Goal: Task Accomplishment & Management: Manage account settings

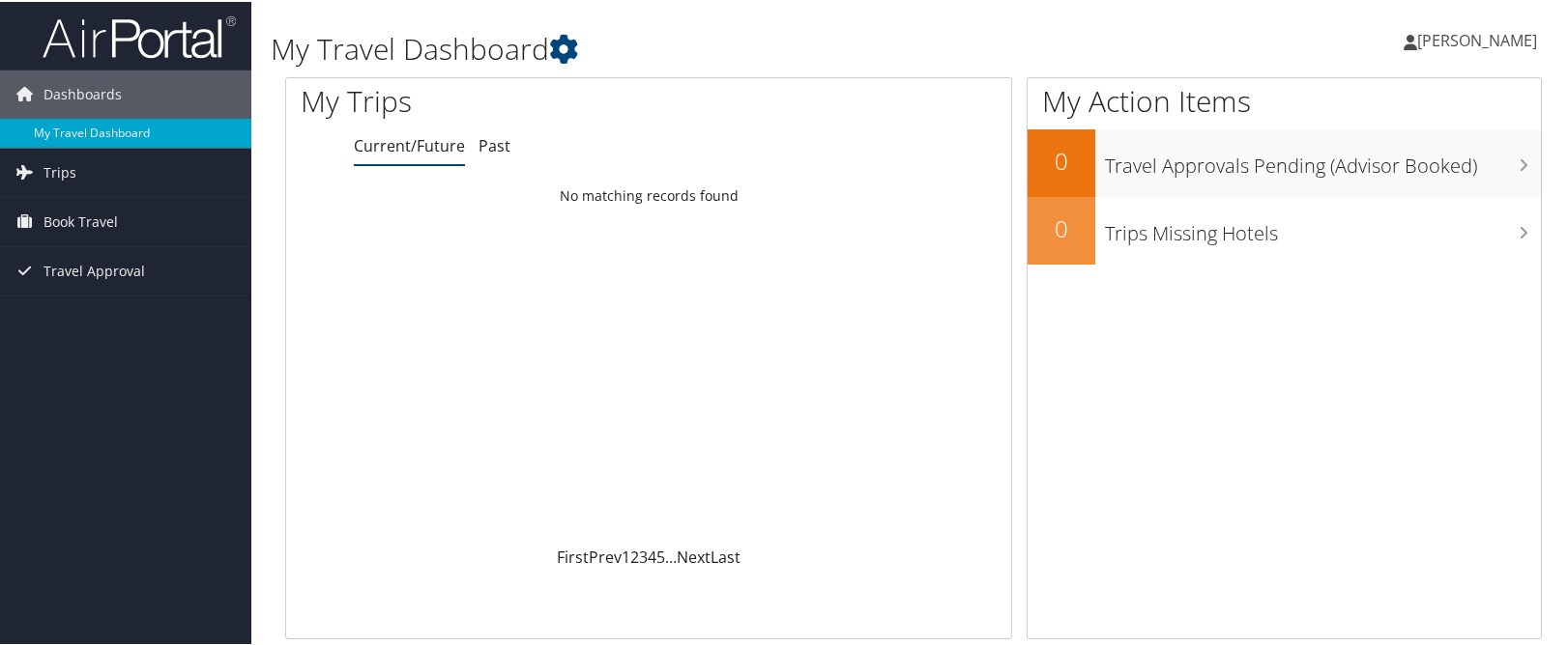
scroll to position [8, 0]
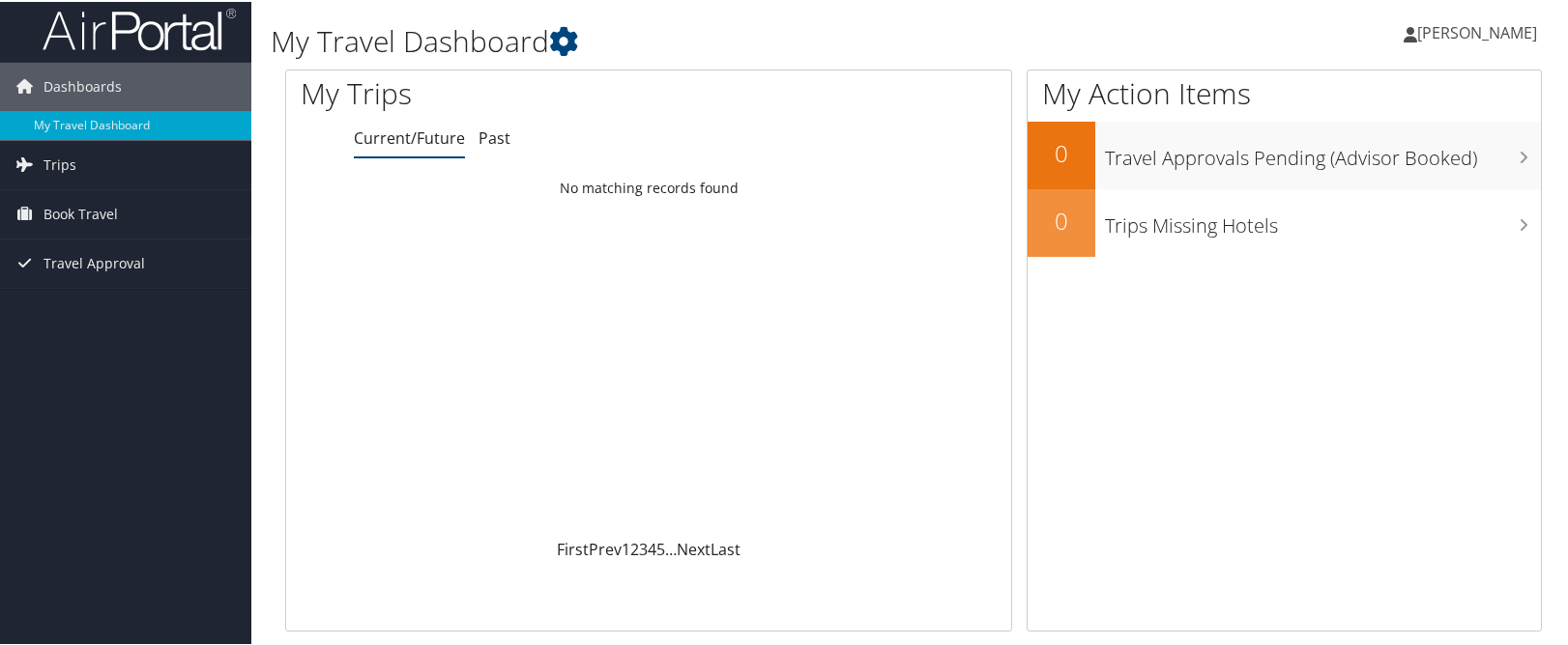
click at [1455, 42] on link "[PERSON_NAME]" at bounding box center [1481, 31] width 153 height 58
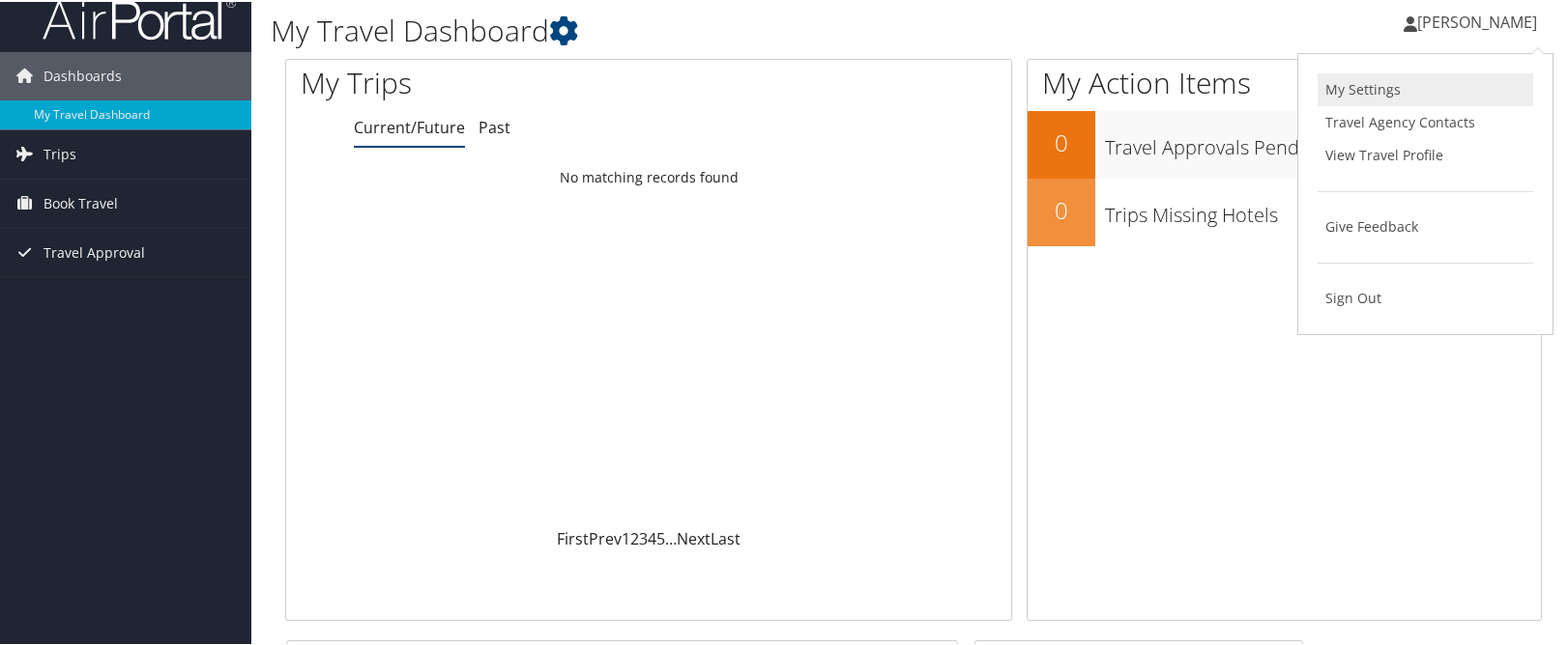
scroll to position [18, 1]
click at [1396, 149] on link "View Travel Profile" at bounding box center [1426, 154] width 215 height 33
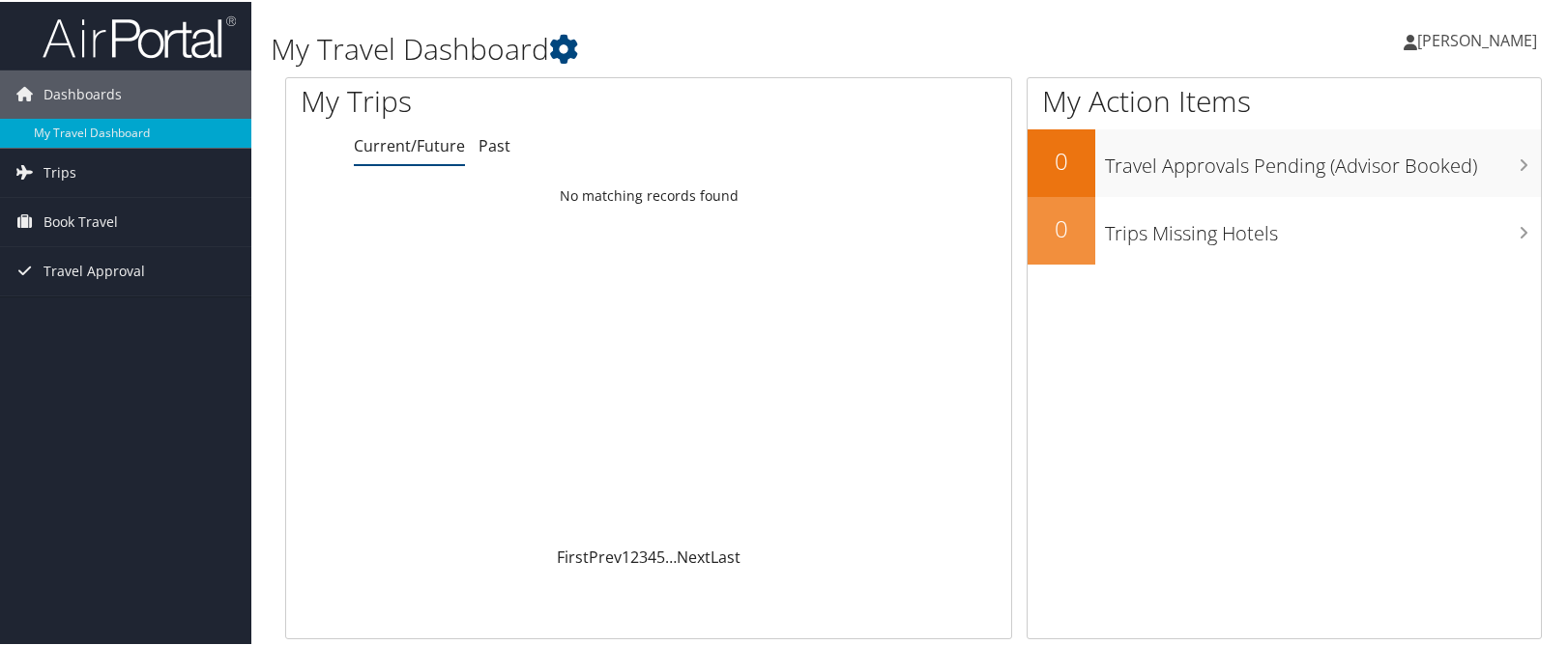
scroll to position [0, 0]
click at [1508, 46] on span "[PERSON_NAME]" at bounding box center [1478, 39] width 120 height 21
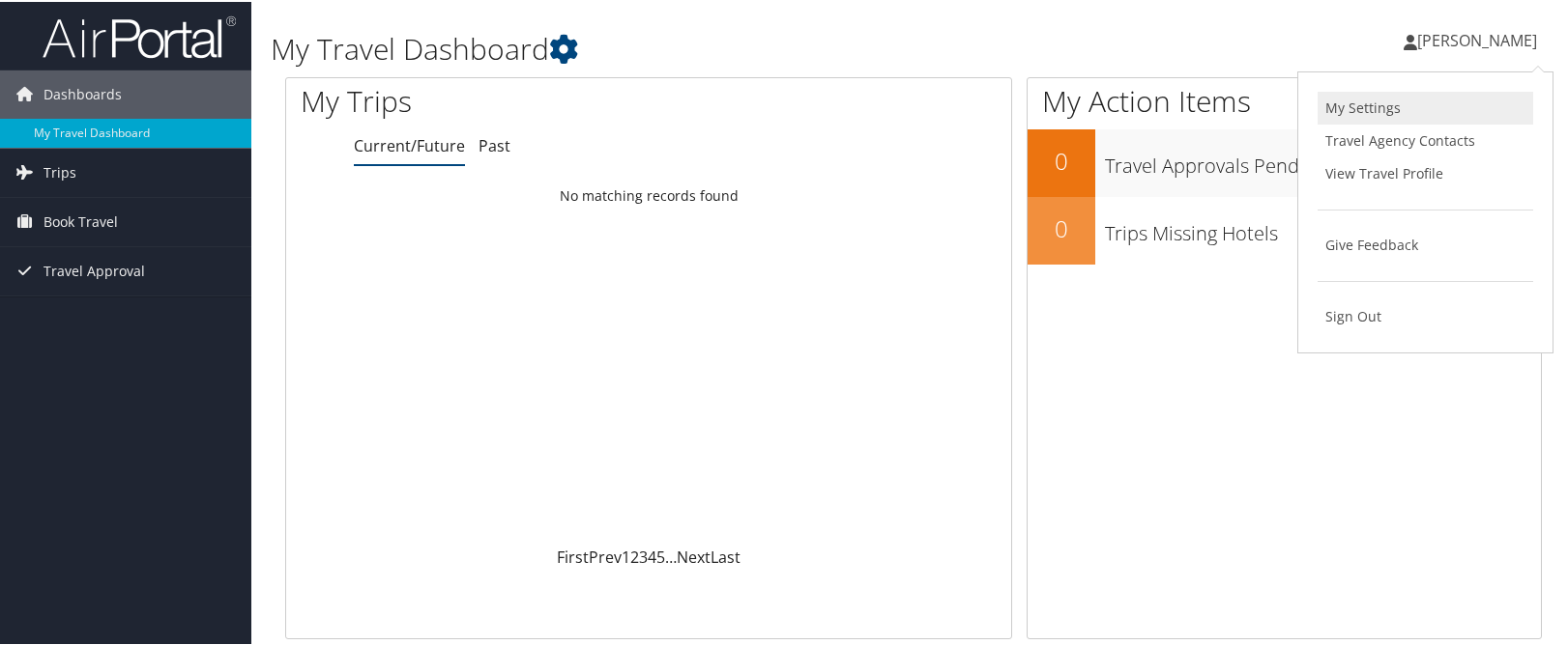
click at [1387, 110] on link "My Settings" at bounding box center [1426, 107] width 215 height 33
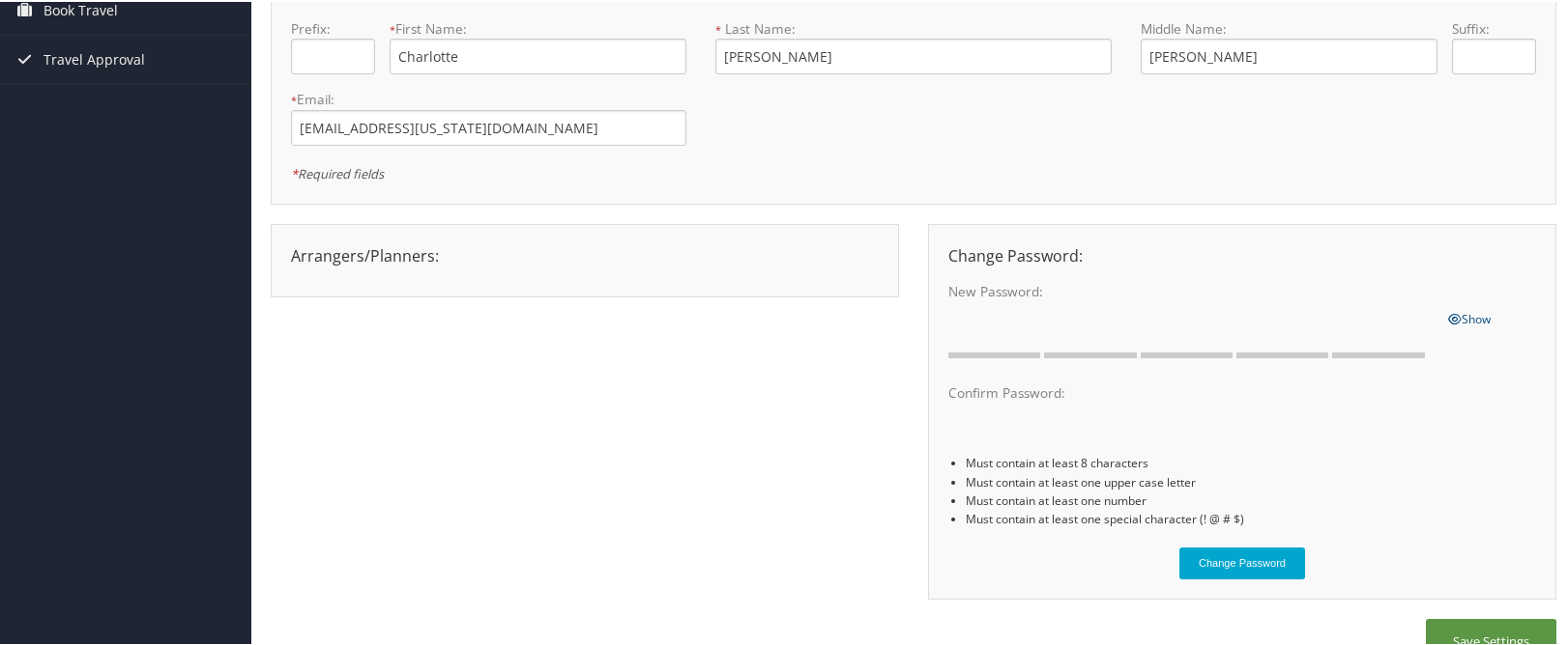
click at [660, 234] on div "Arrangers/Planners: Edit Arrangers & Planners [PERSON_NAME] [PERSON_NAME] [PERS…" at bounding box center [584, 259] width 629 height 74
click at [499, 265] on div at bounding box center [584, 268] width 617 height 10
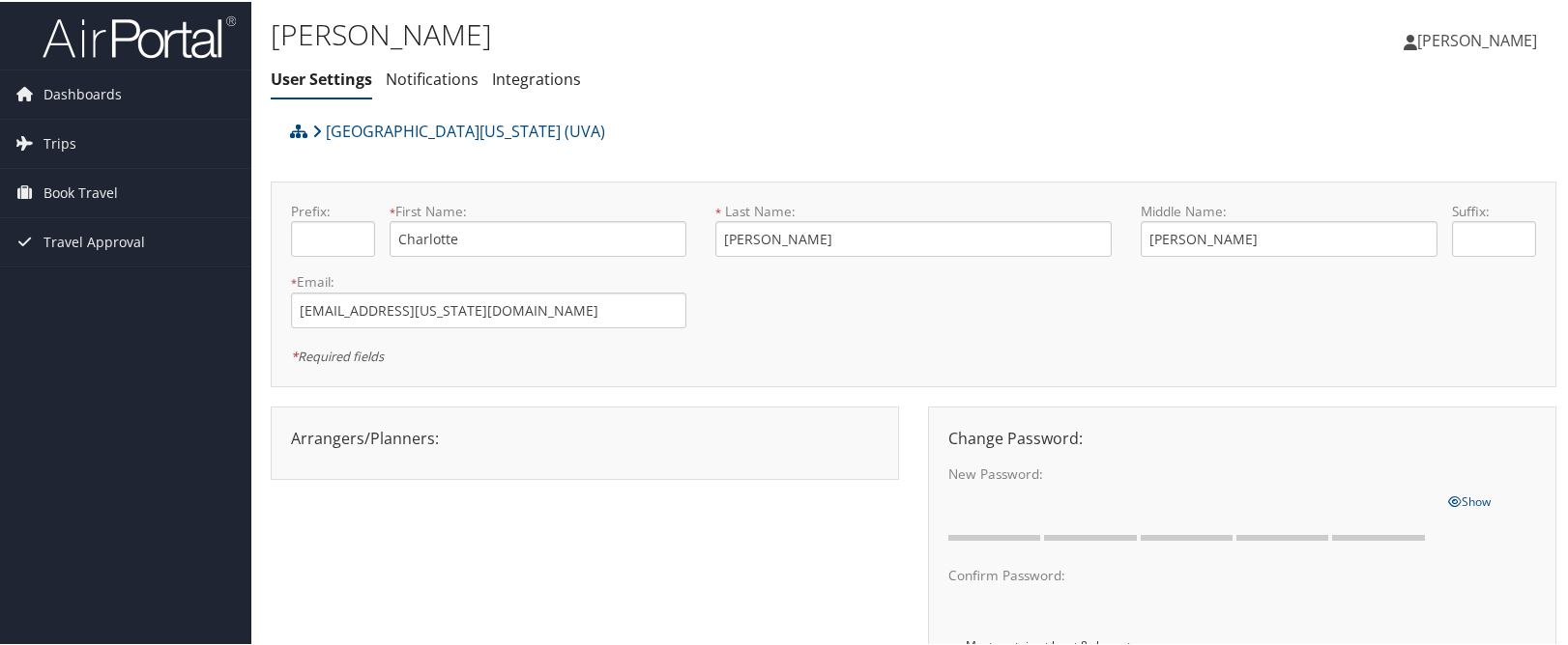
scroll to position [0, 0]
click at [1462, 33] on span "[PERSON_NAME]" at bounding box center [1478, 39] width 120 height 21
click at [1394, 176] on link "View Travel Profile" at bounding box center [1426, 172] width 215 height 33
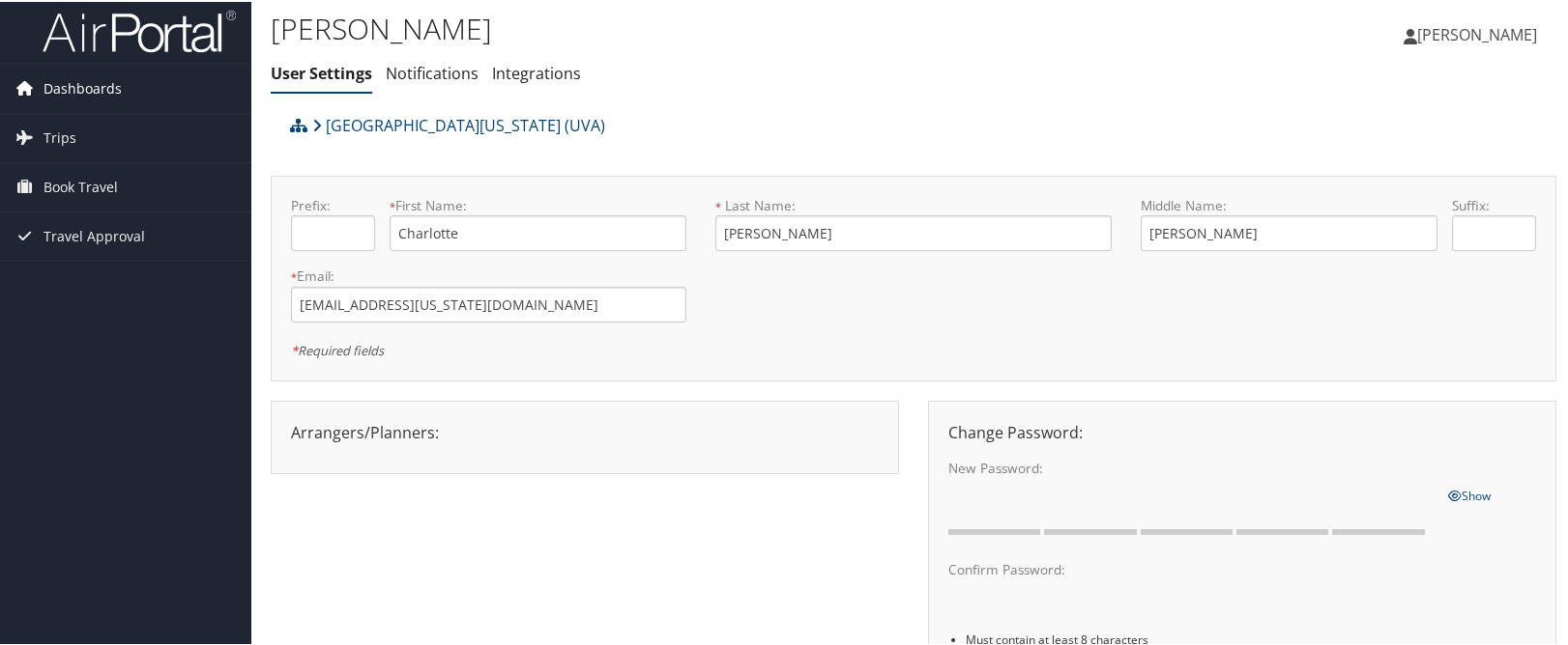
click at [104, 90] on span "Dashboards" at bounding box center [82, 87] width 78 height 48
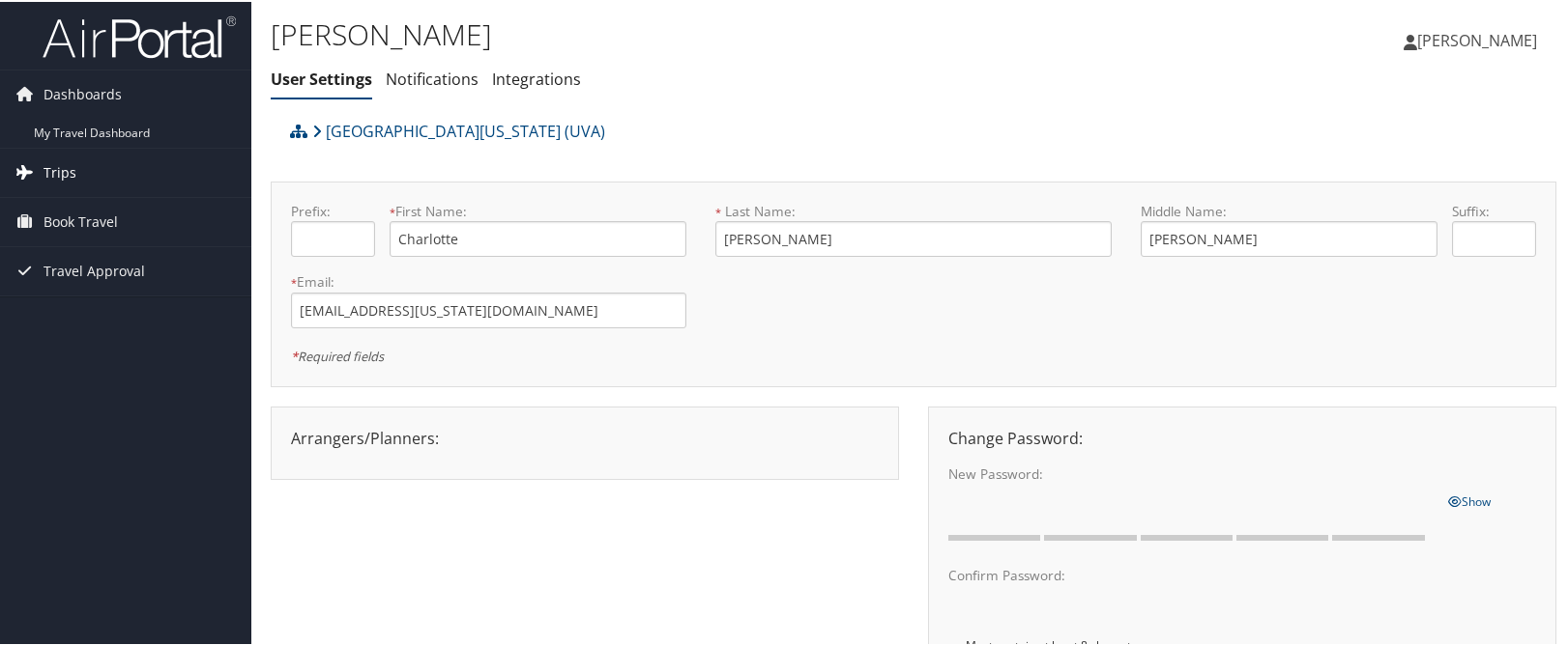
scroll to position [5, 0]
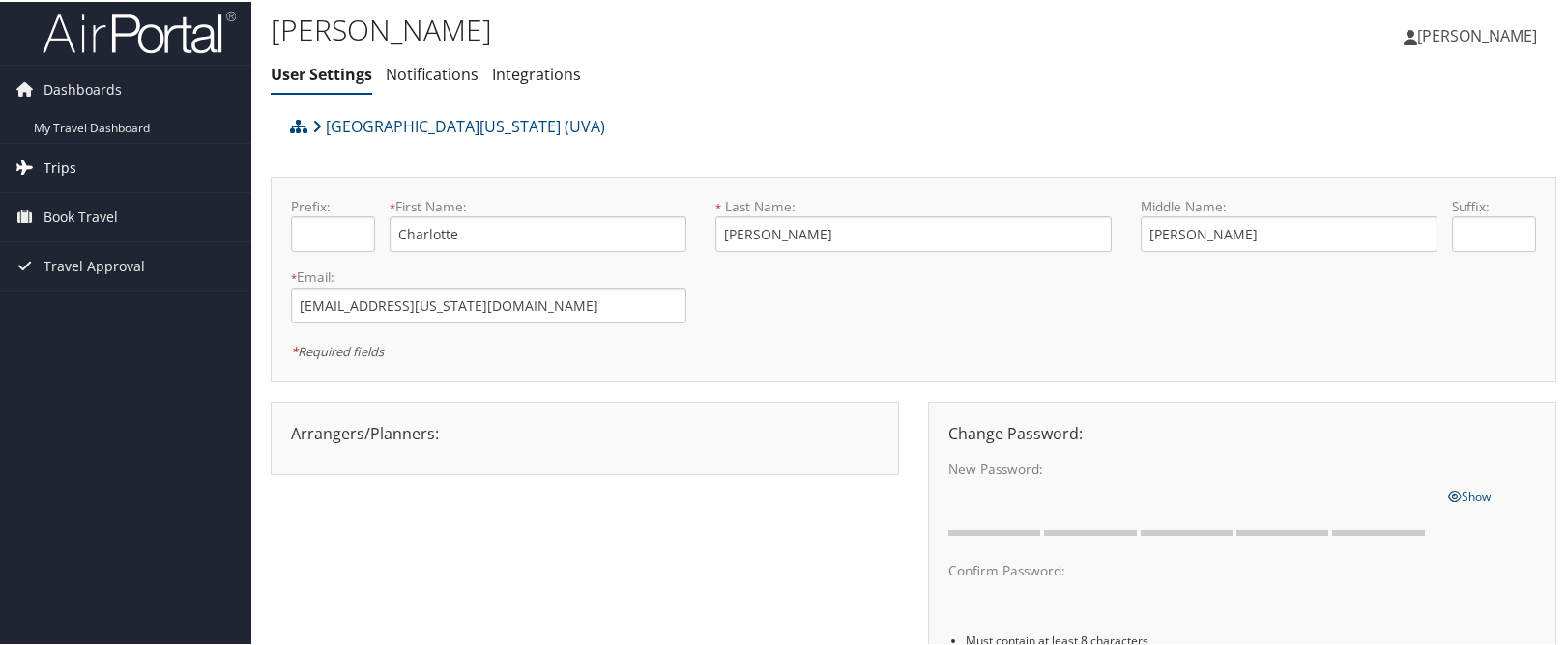
click at [63, 157] on span "Trips" at bounding box center [60, 167] width 33 height 48
click at [61, 161] on span "Trips" at bounding box center [60, 167] width 33 height 48
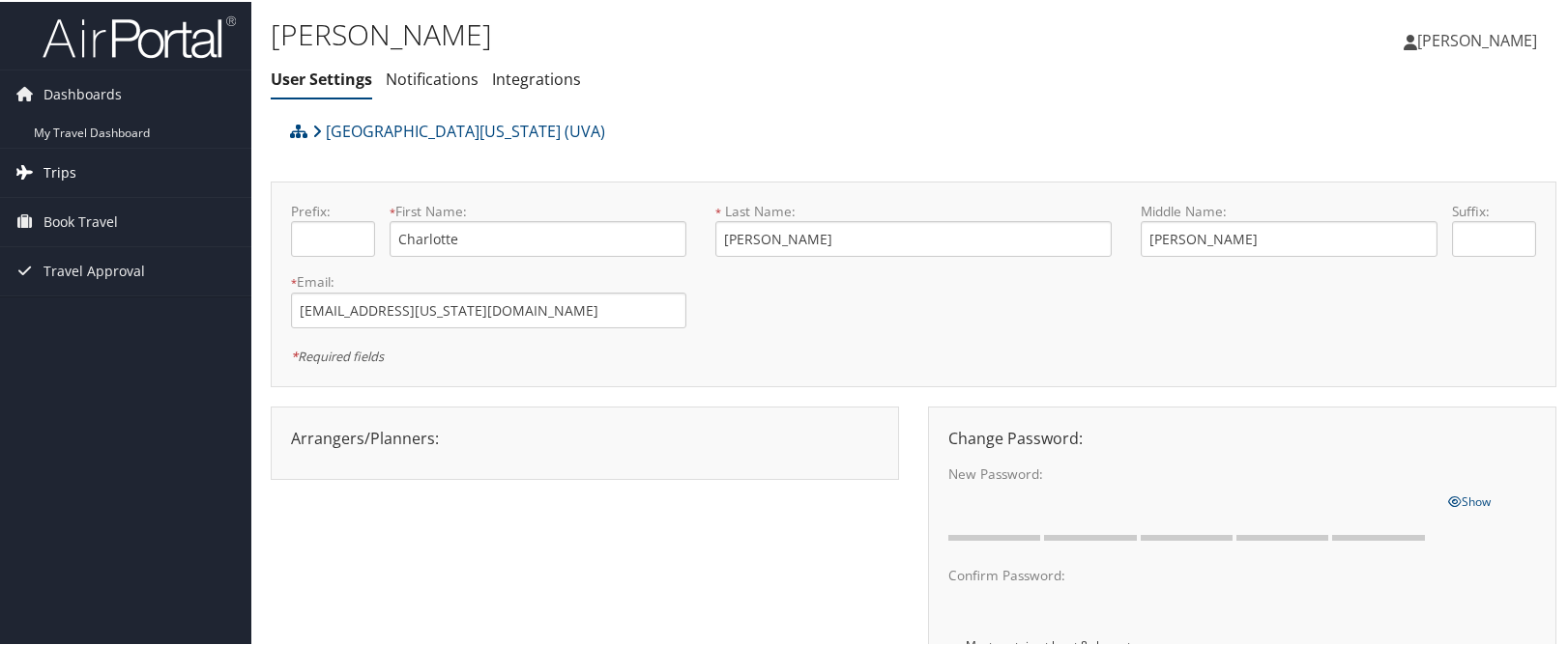
scroll to position [-1, 0]
click at [61, 177] on span "Trips" at bounding box center [60, 171] width 33 height 48
click at [73, 295] on span "Book Travel" at bounding box center [80, 307] width 75 height 48
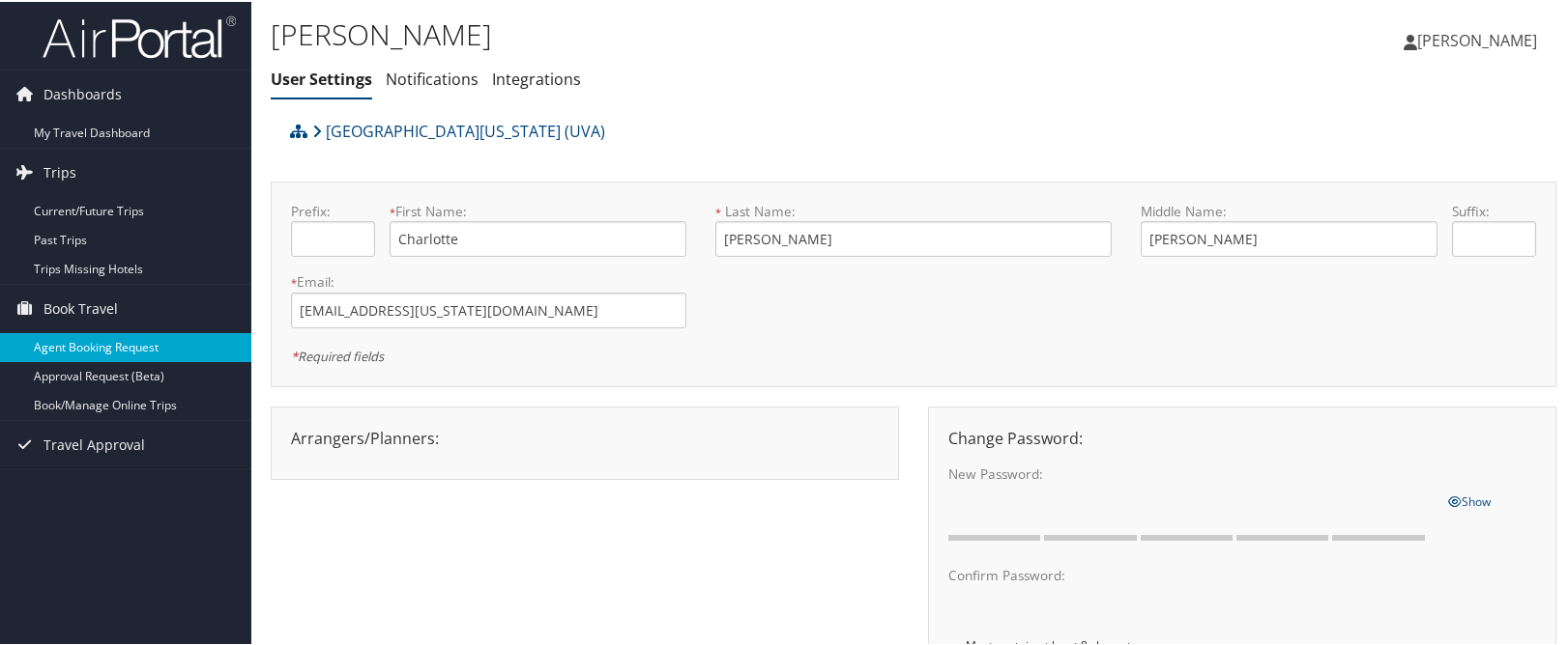
scroll to position [0, 0]
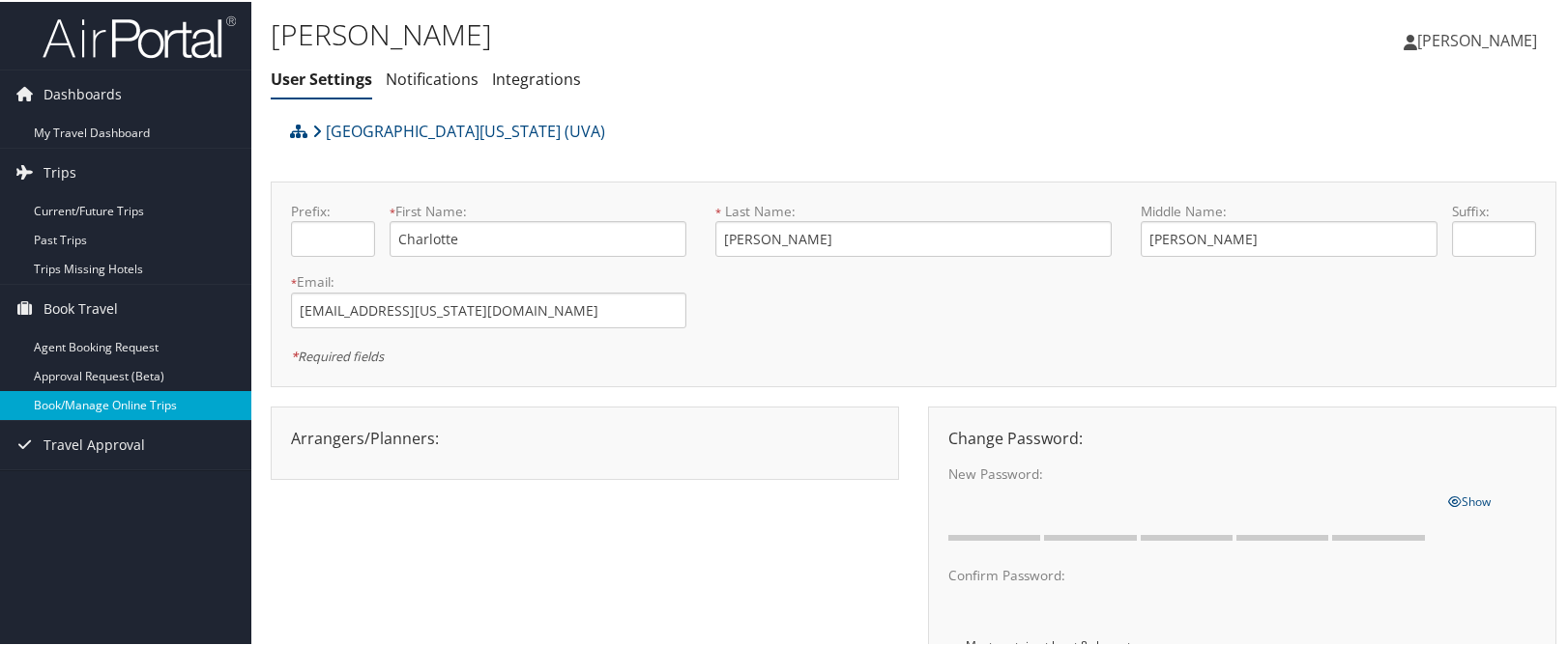
click at [143, 399] on link "Book/Manage Online Trips" at bounding box center [125, 404] width 251 height 29
